Goal: Information Seeking & Learning: Learn about a topic

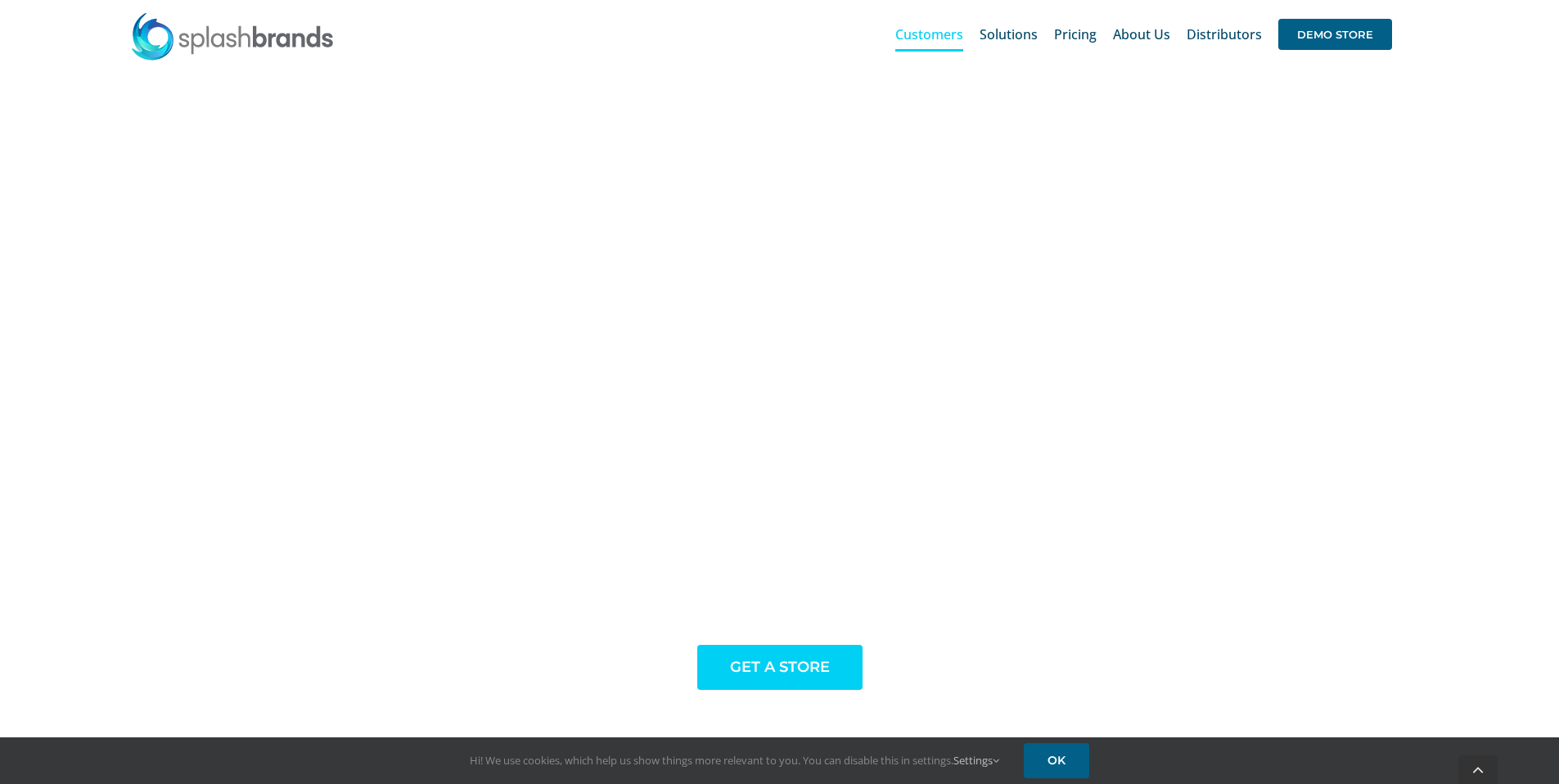
scroll to position [1326, 0]
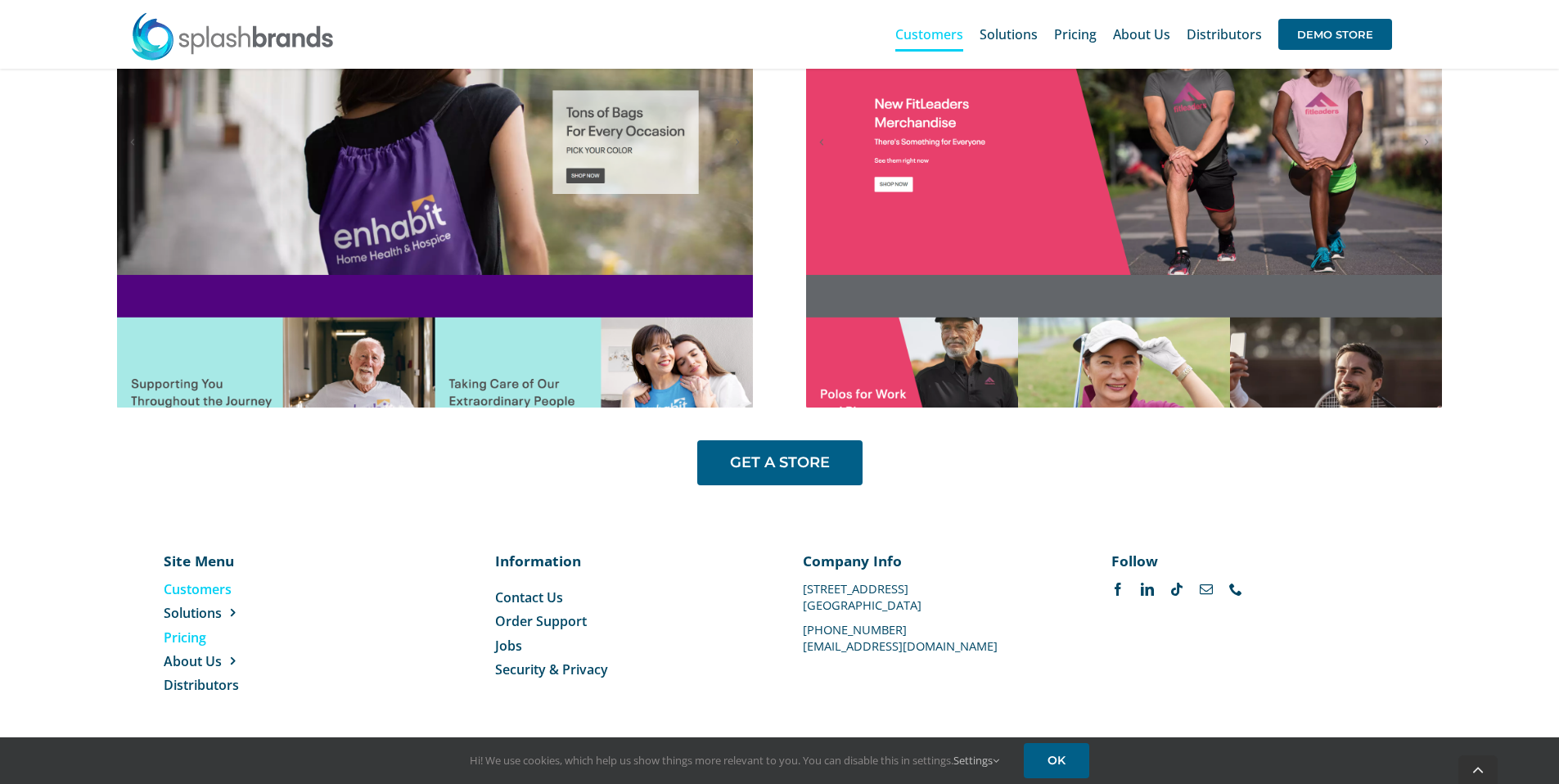
click at [201, 633] on span "Pricing" at bounding box center [185, 637] width 43 height 18
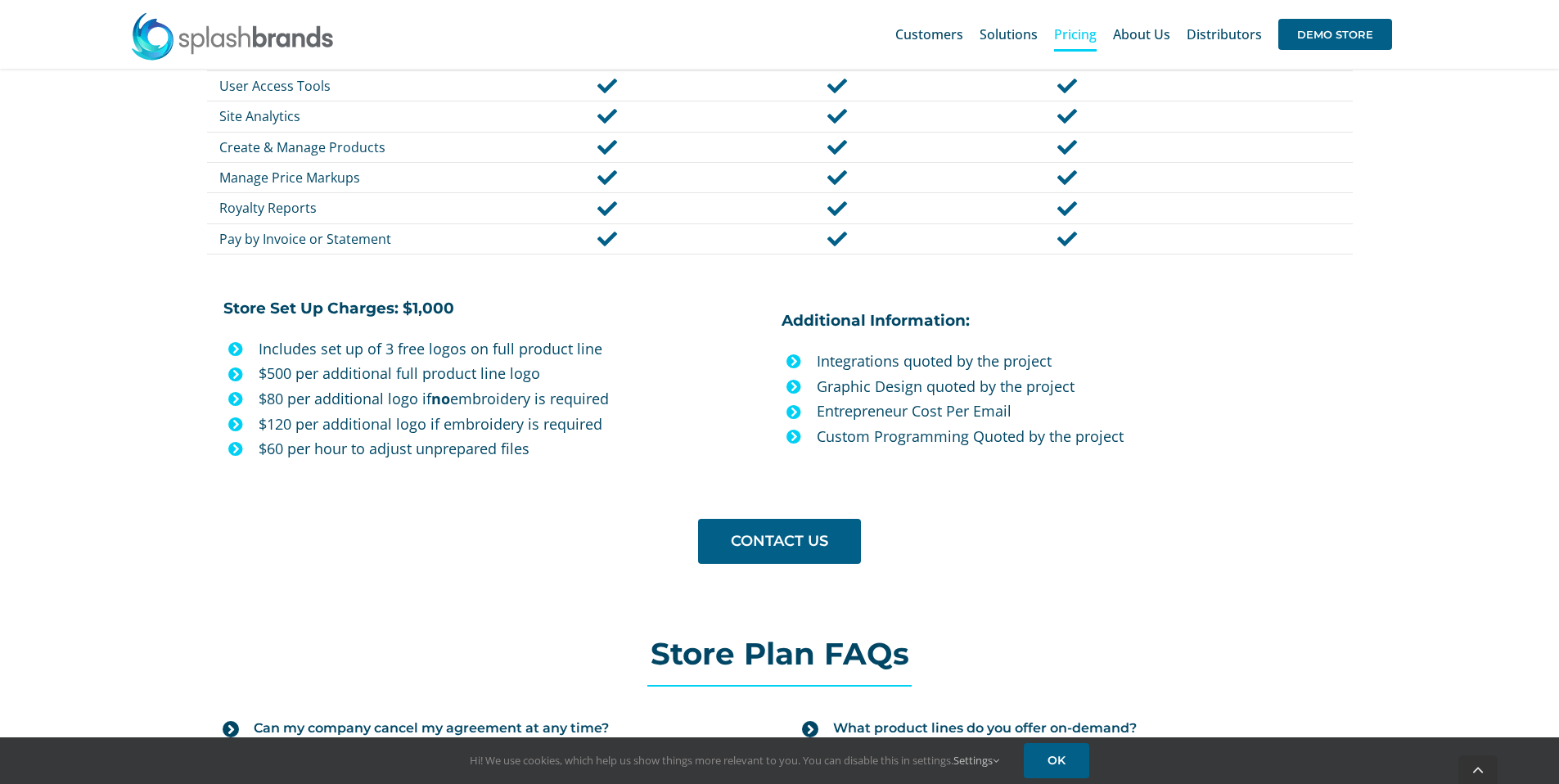
scroll to position [1363, 0]
